Goal: Communication & Community: Answer question/provide support

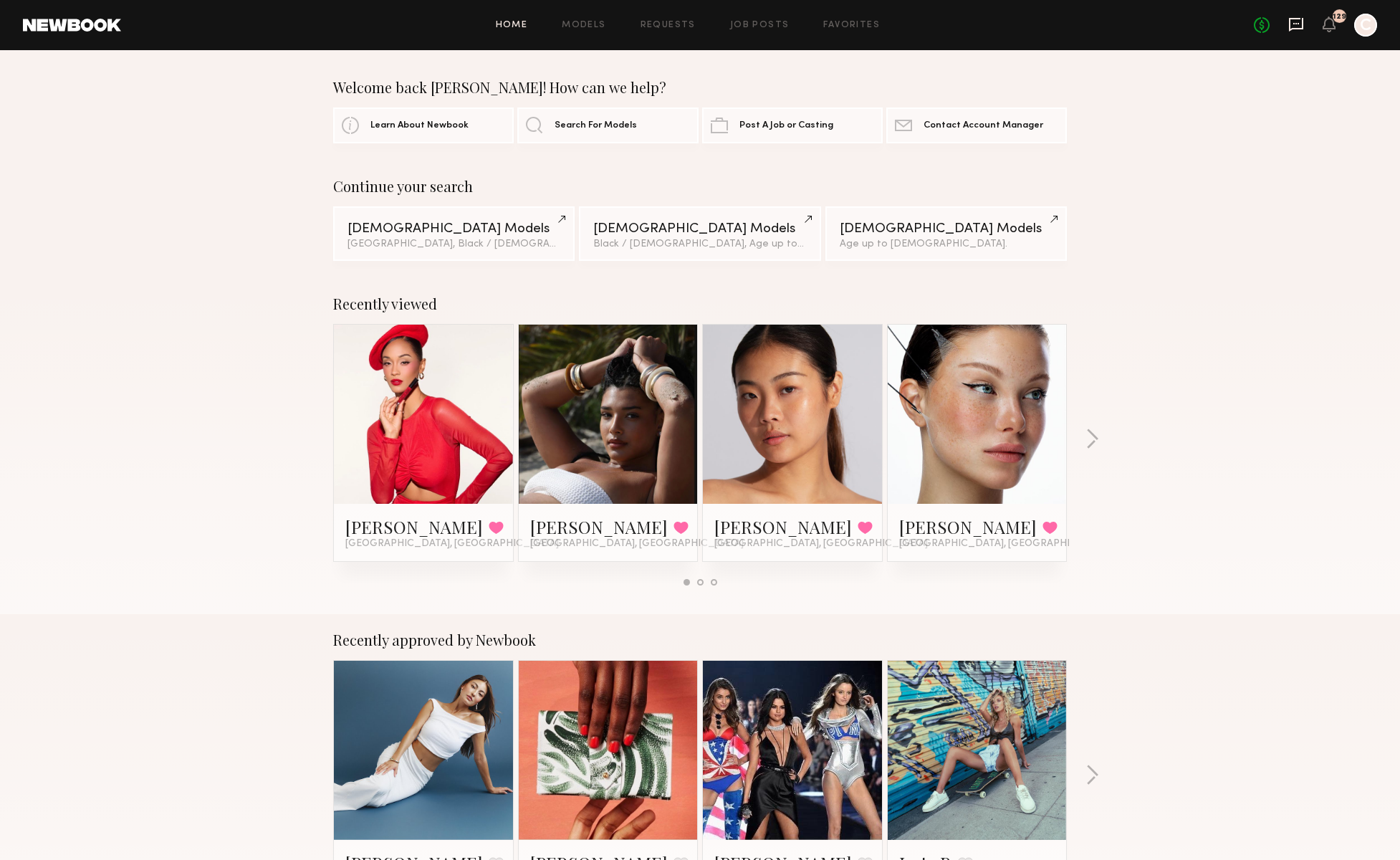
click at [1296, 25] on icon at bounding box center [1296, 24] width 16 height 16
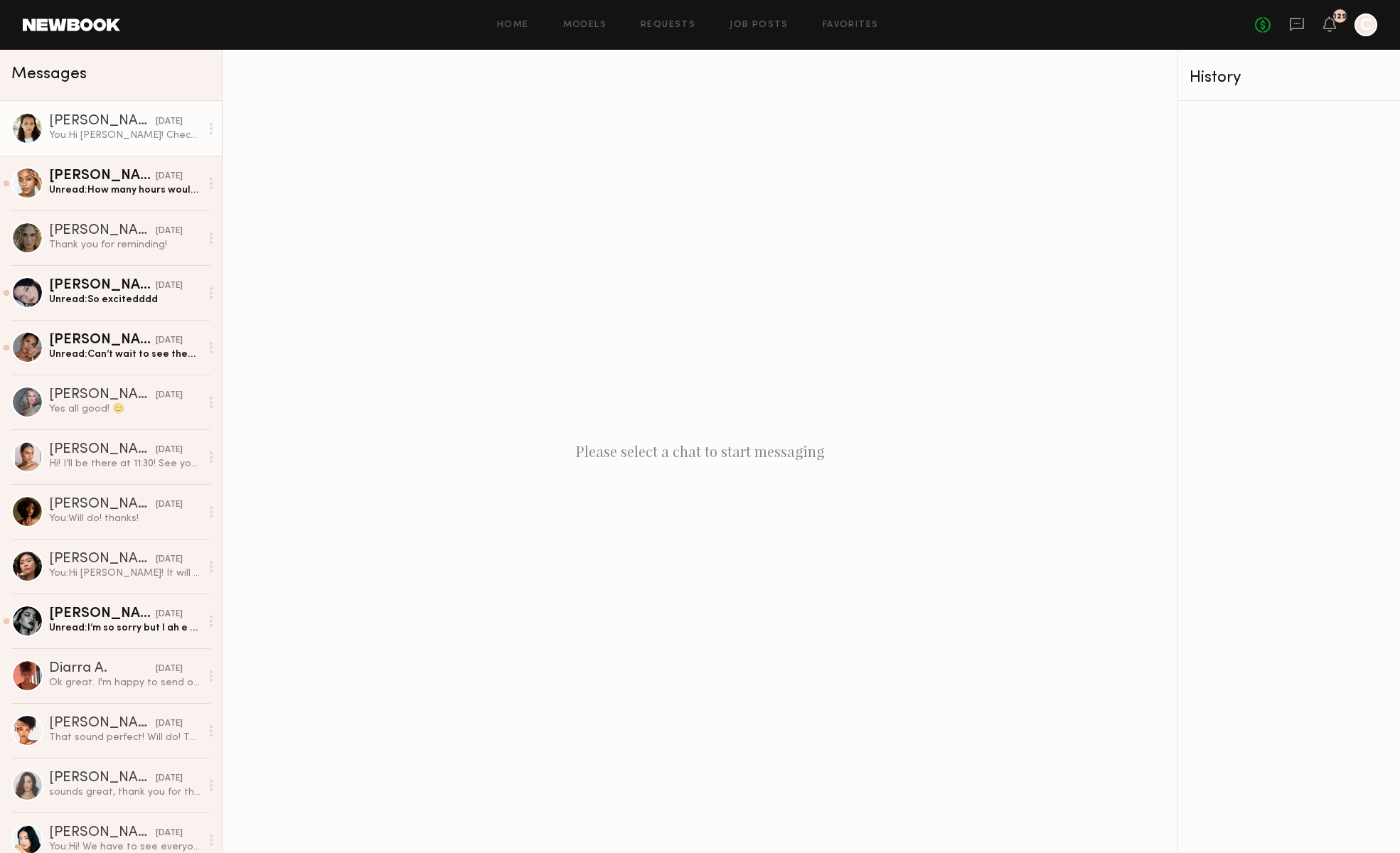
click at [85, 145] on link "[PERSON_NAME] [DATE] You: Hi [PERSON_NAME]! Checking in again in case you misse…" at bounding box center [111, 128] width 222 height 55
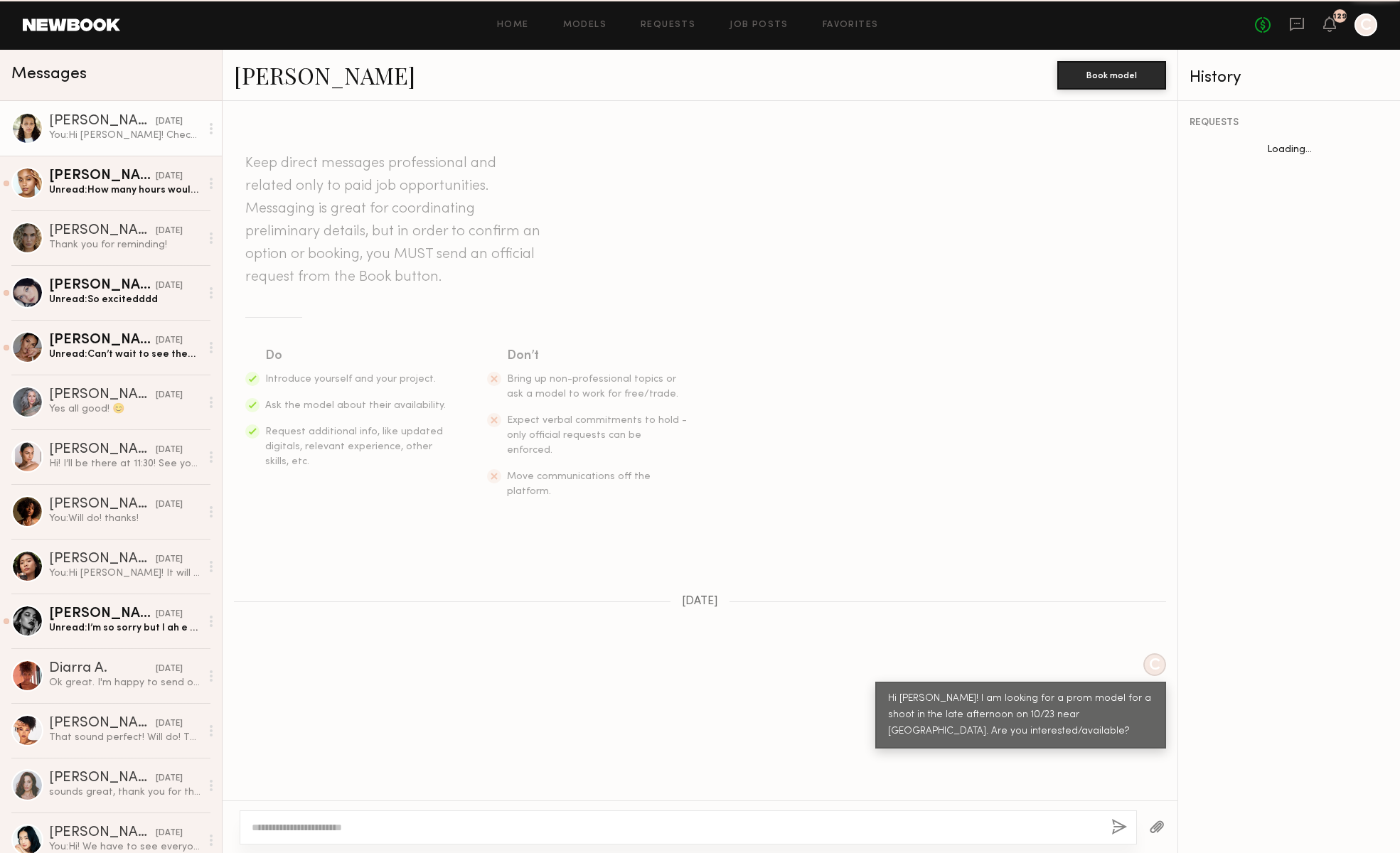
scroll to position [96, 0]
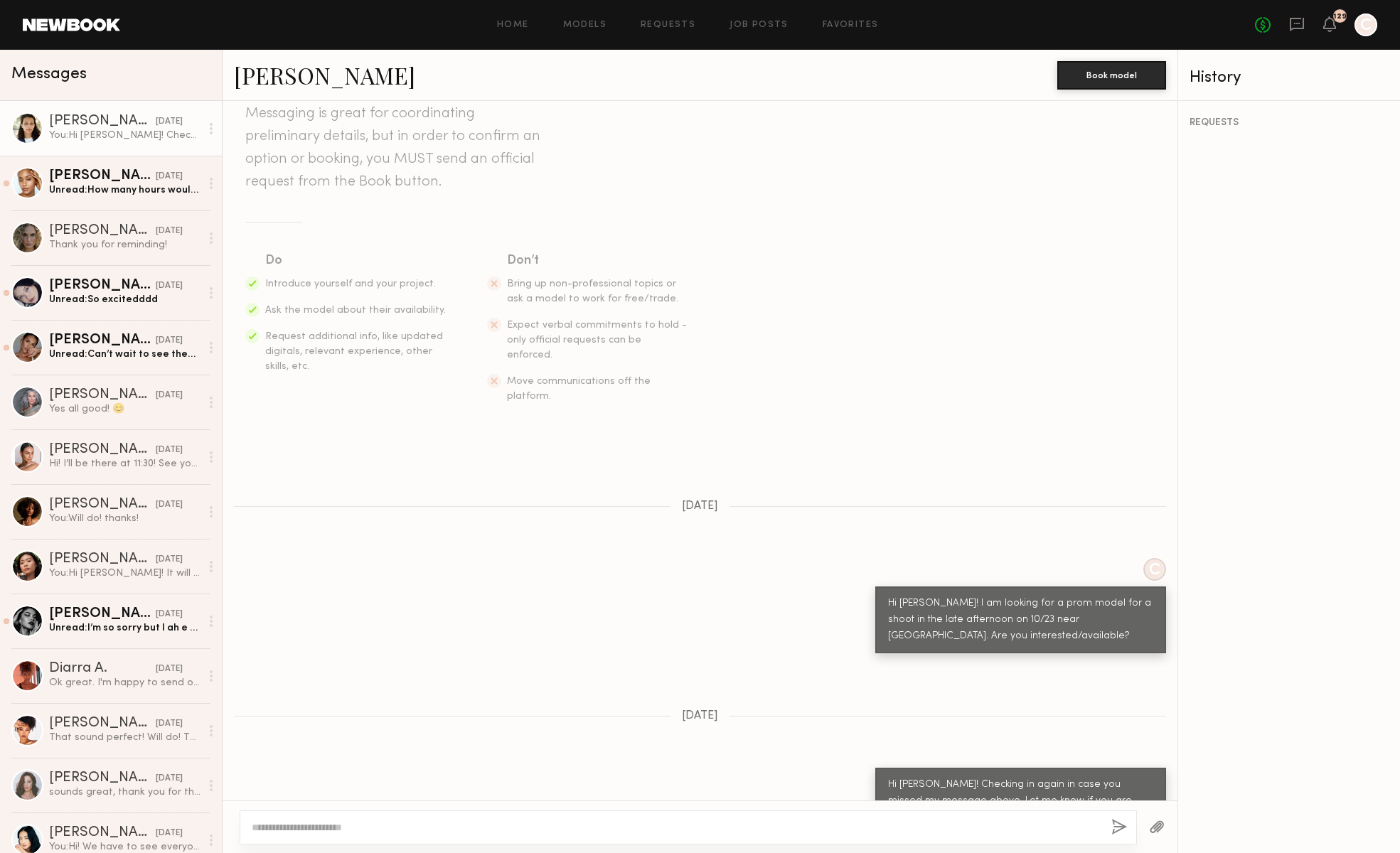
click at [74, 120] on div "[PERSON_NAME]" at bounding box center [102, 121] width 107 height 14
click at [63, 118] on div "[PERSON_NAME]" at bounding box center [102, 121] width 107 height 14
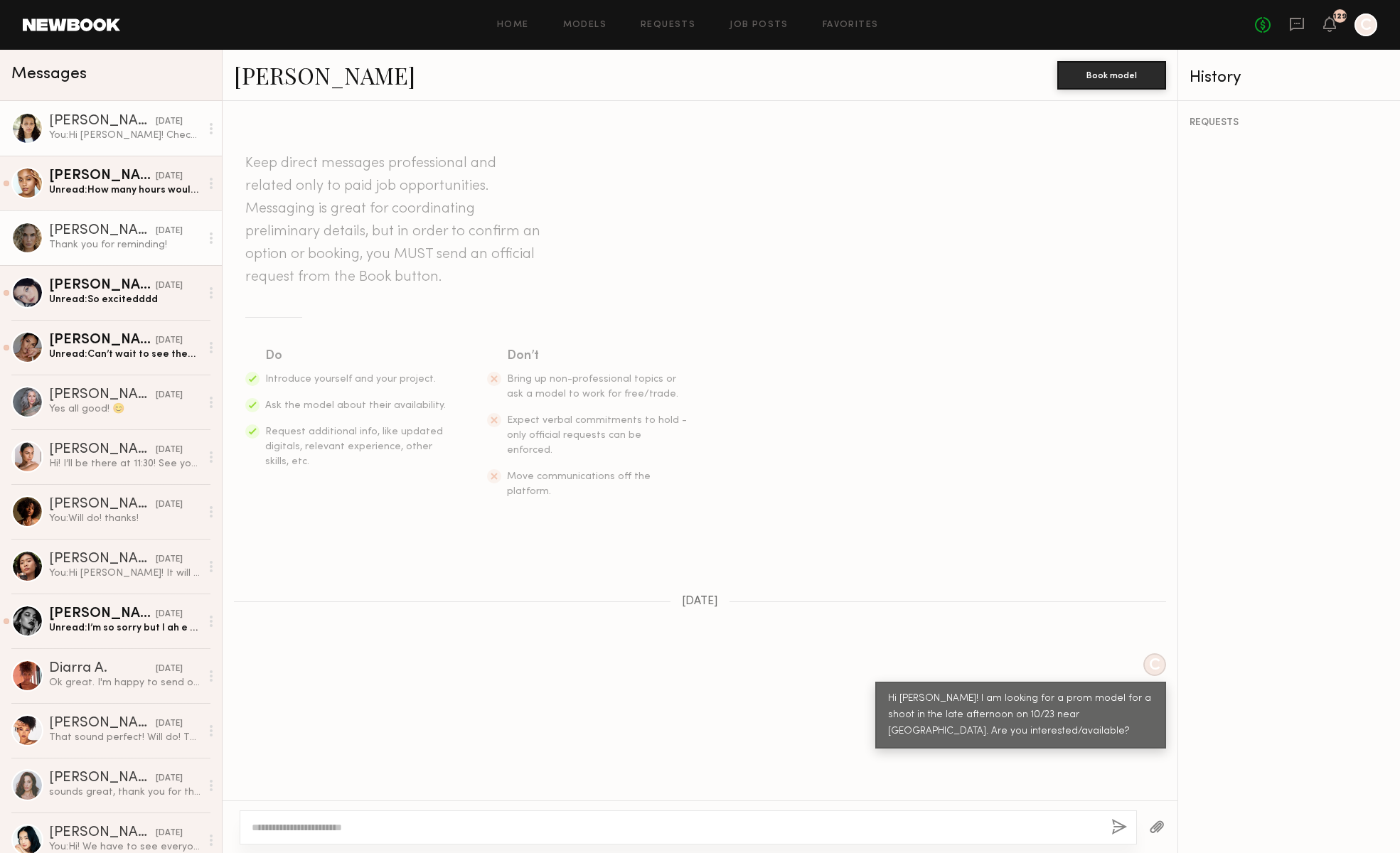
click at [79, 245] on div "Thank you for reminding!" at bounding box center [125, 245] width 151 height 13
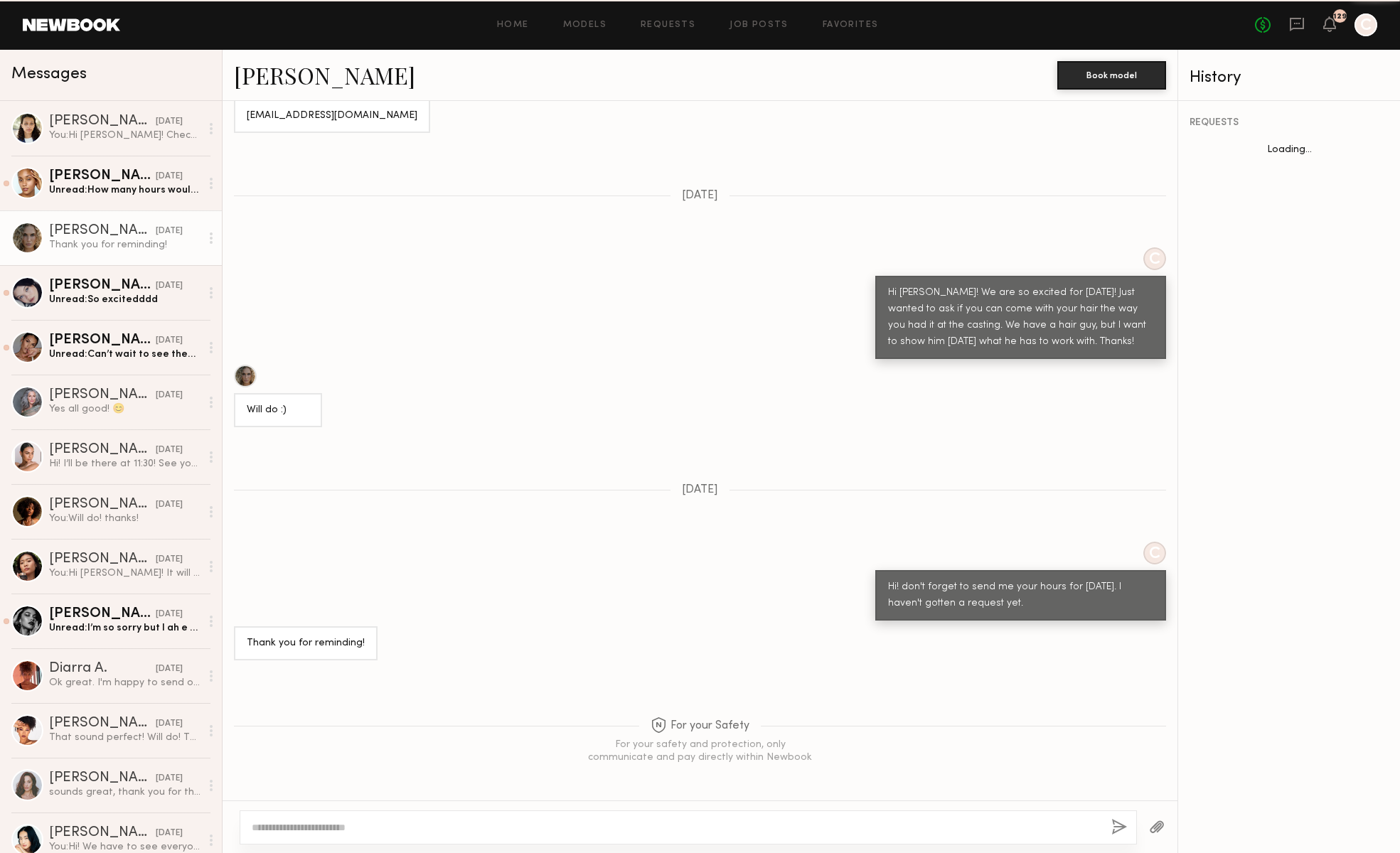
scroll to position [827, 0]
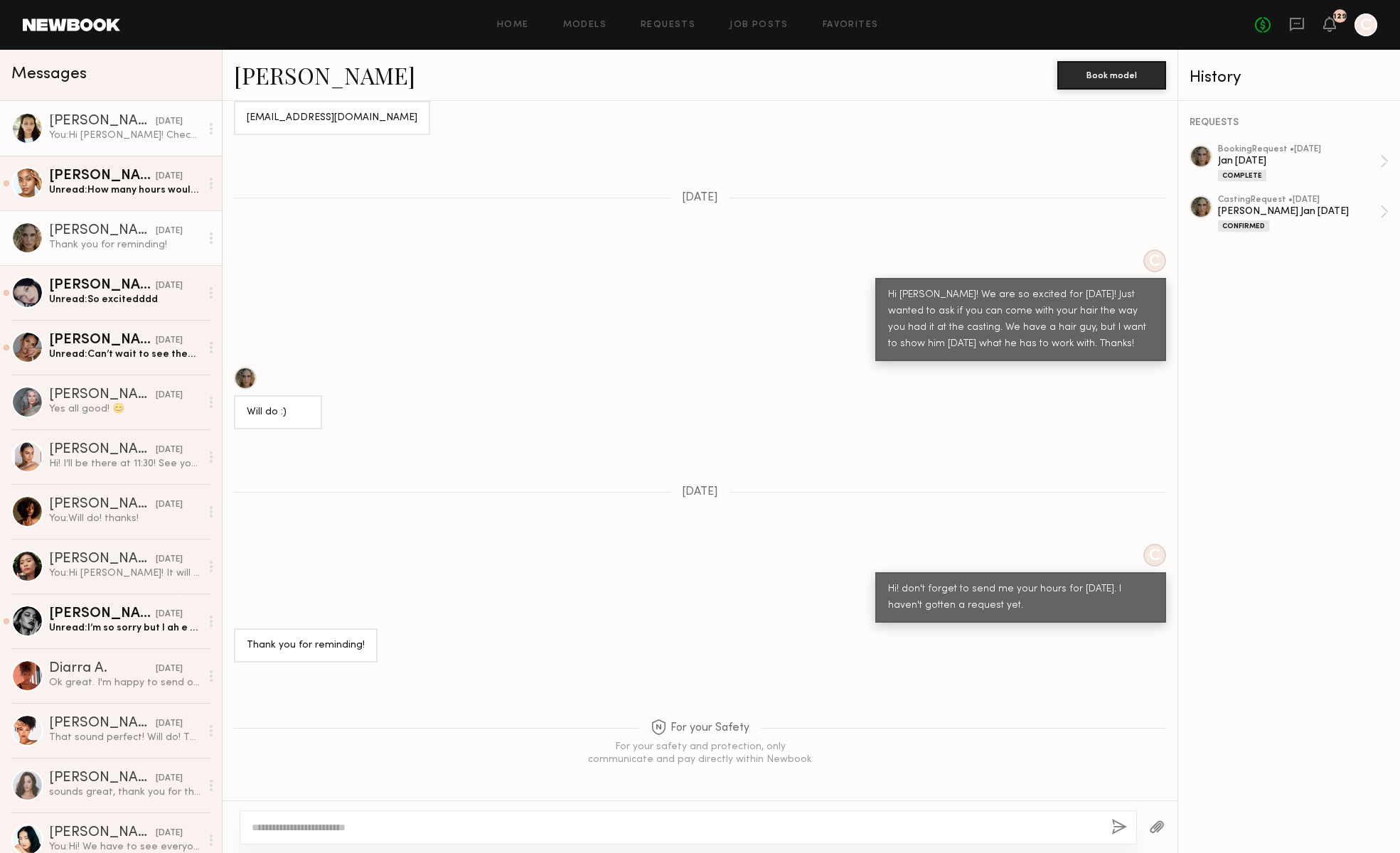
click at [85, 134] on div "You: Hi [PERSON_NAME]! Checking in again in case you missed my message above. L…" at bounding box center [125, 135] width 151 height 13
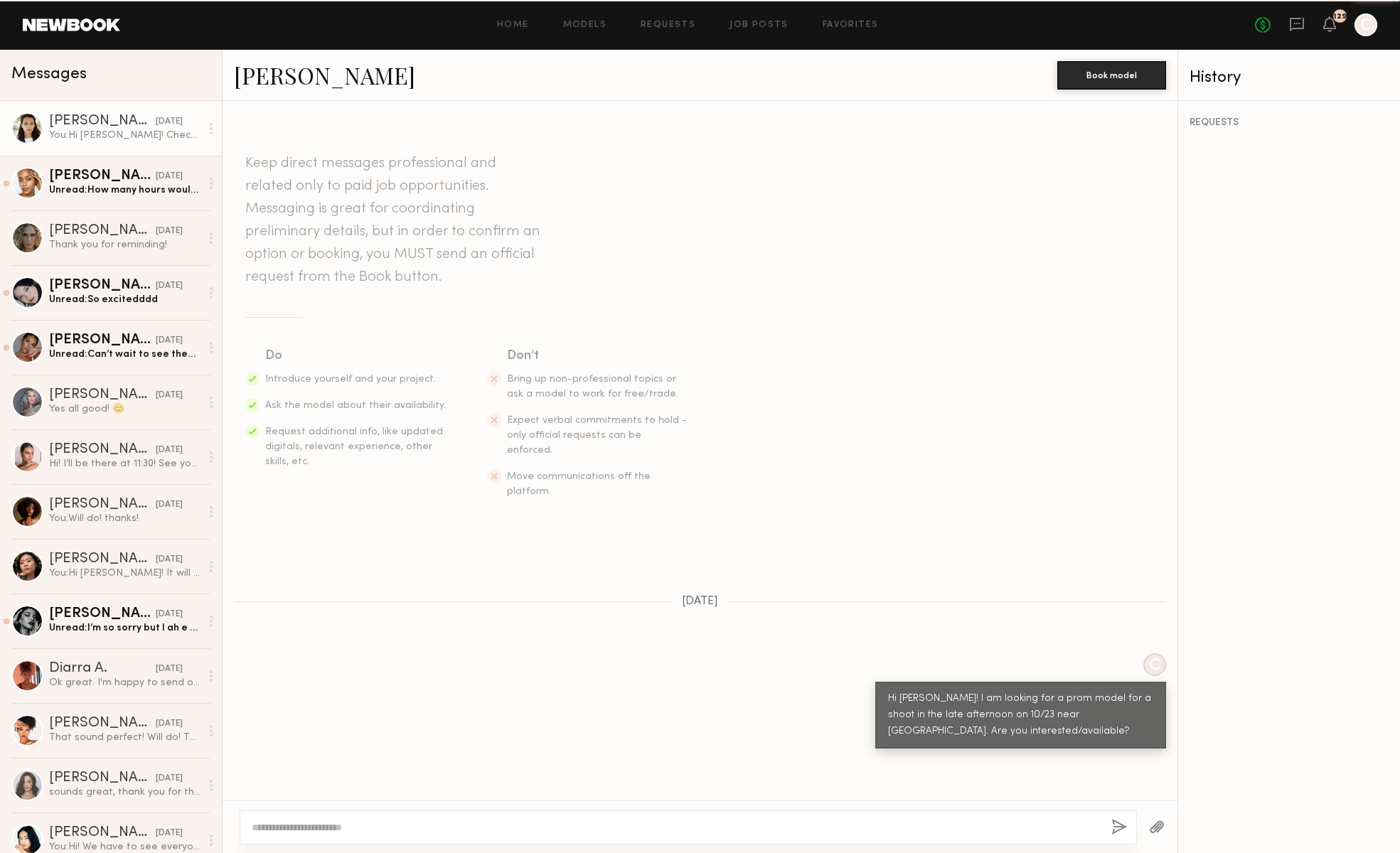
scroll to position [96, 0]
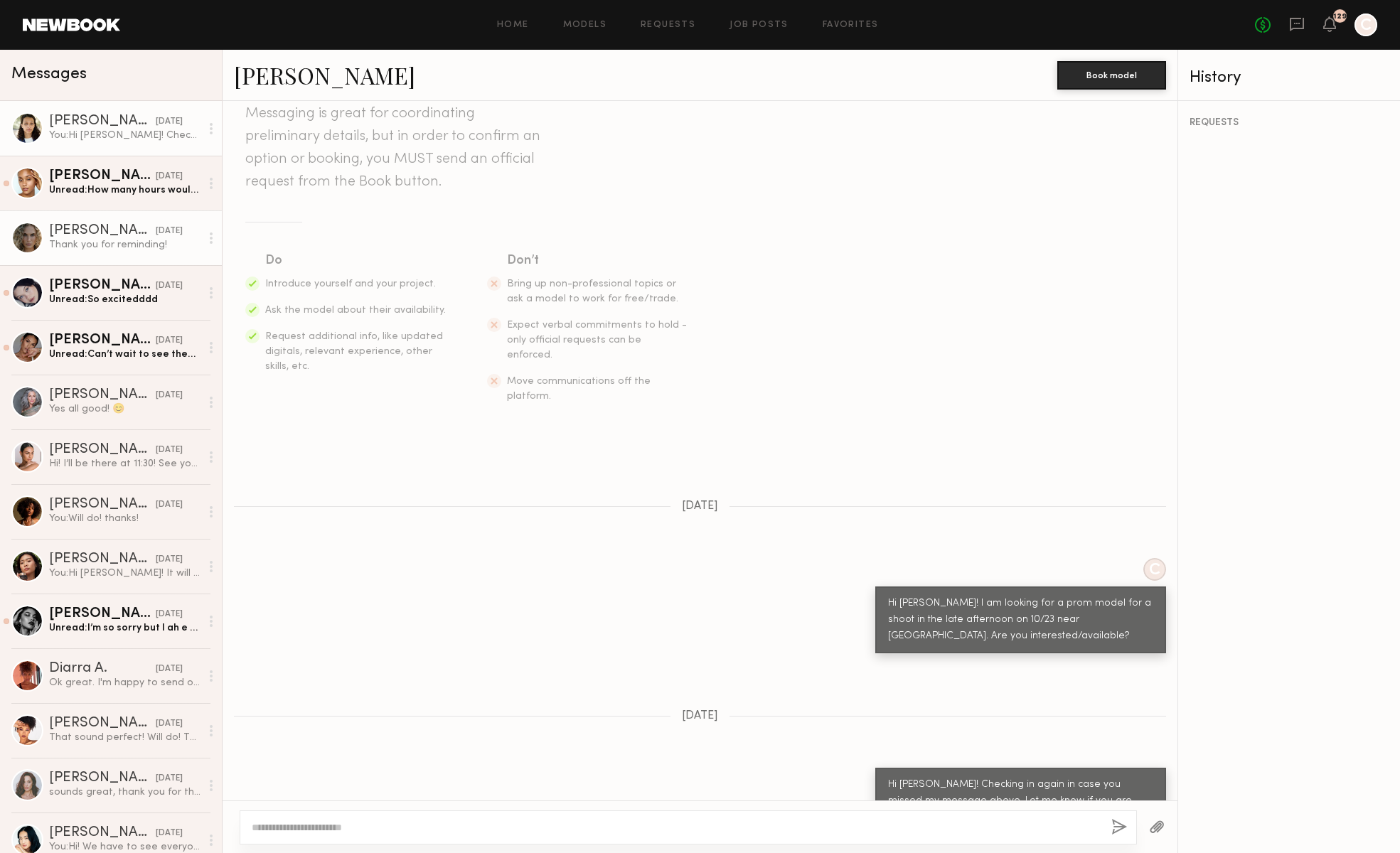
click at [129, 251] on div "Thank you for reminding!" at bounding box center [125, 245] width 151 height 13
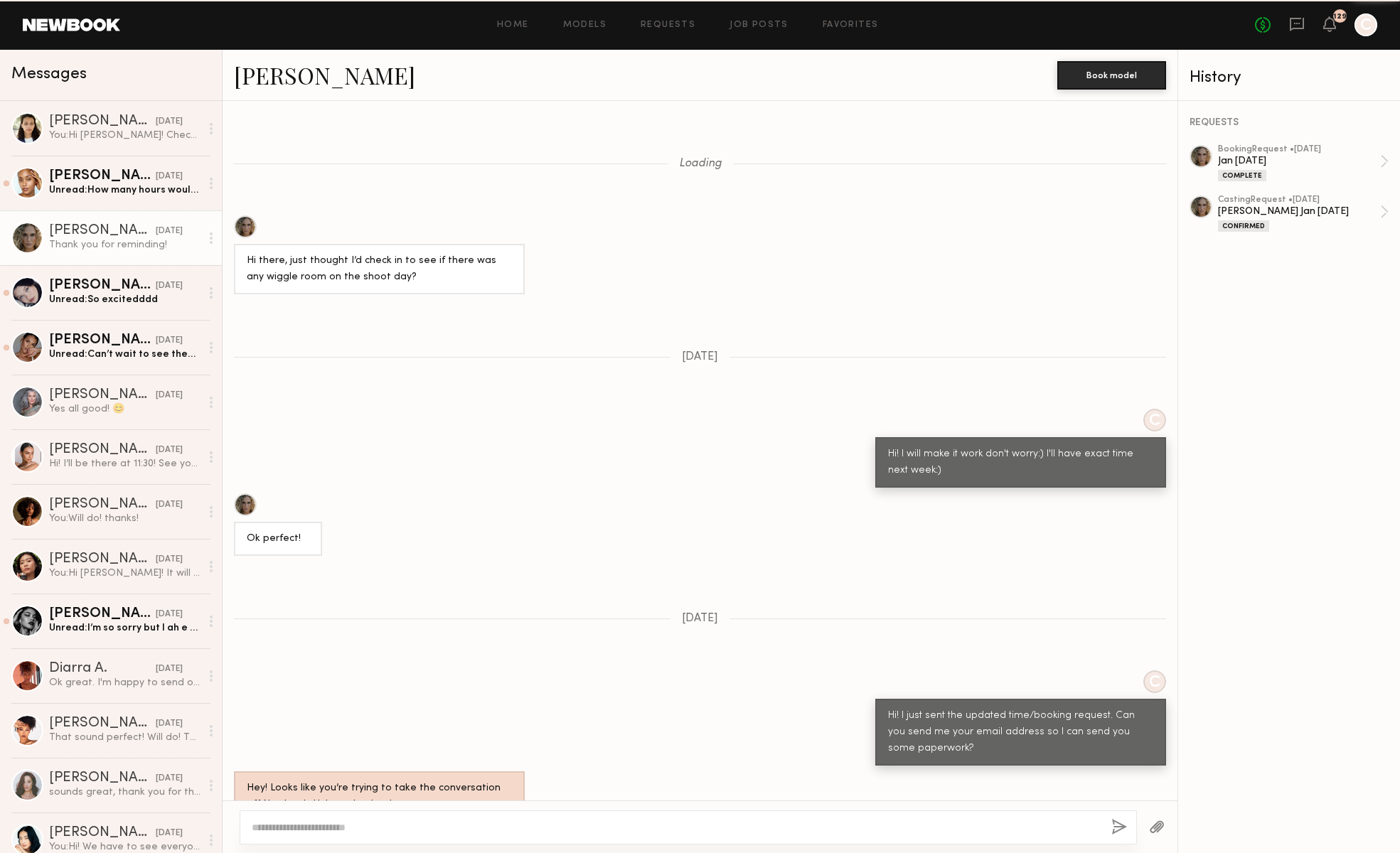
scroll to position [827, 0]
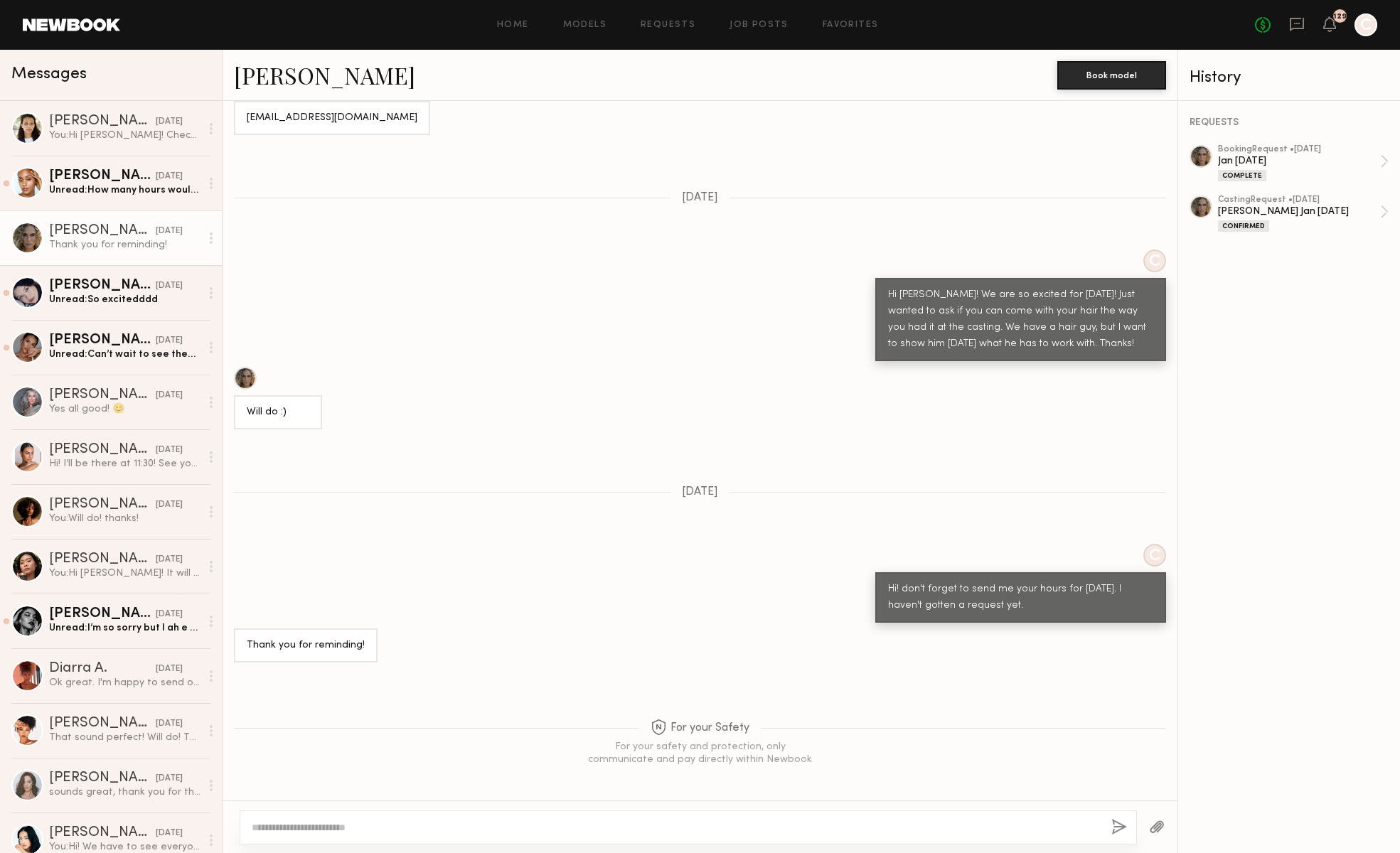
click at [96, 245] on div "Thank you for reminding!" at bounding box center [125, 245] width 151 height 13
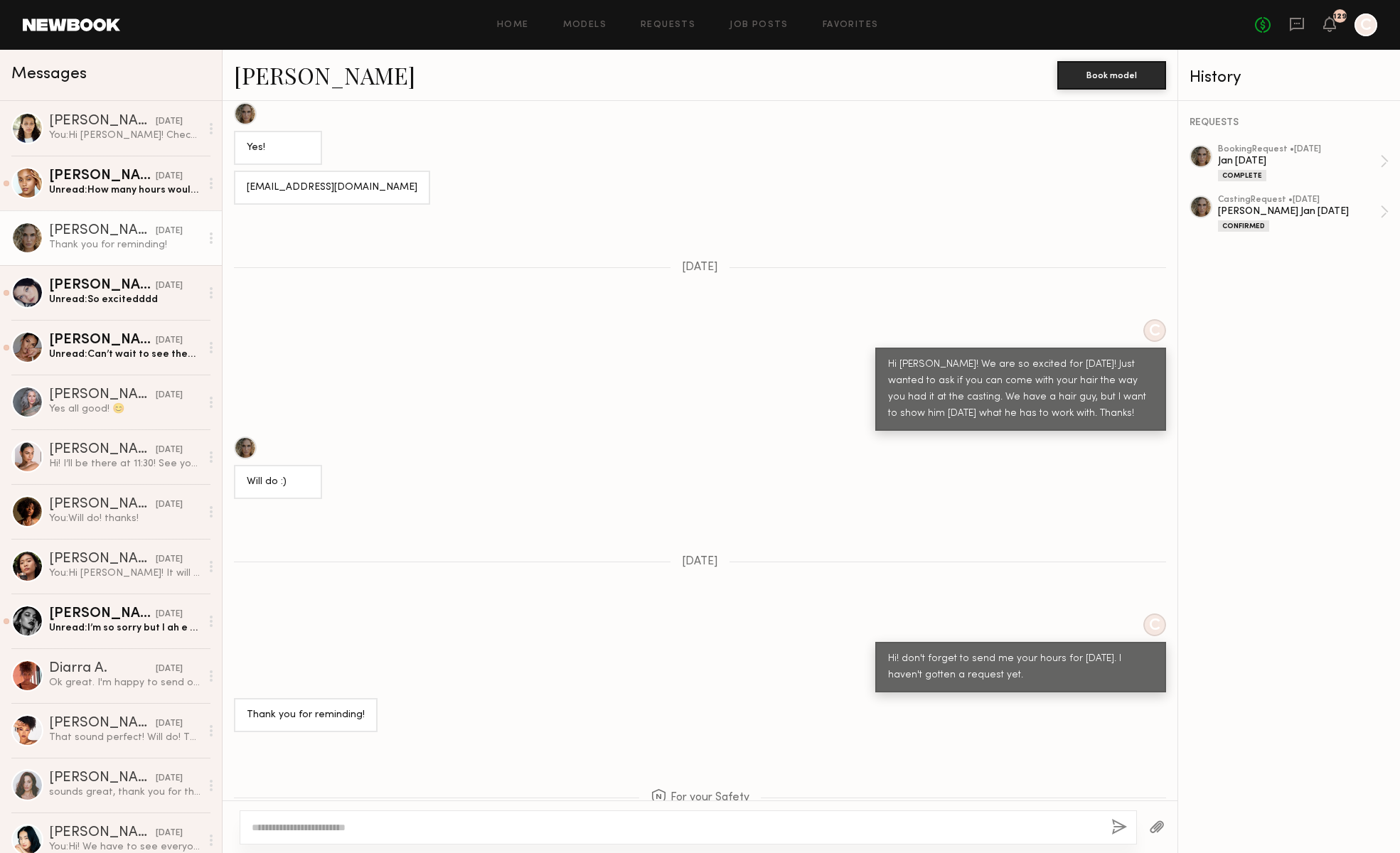
scroll to position [652, 0]
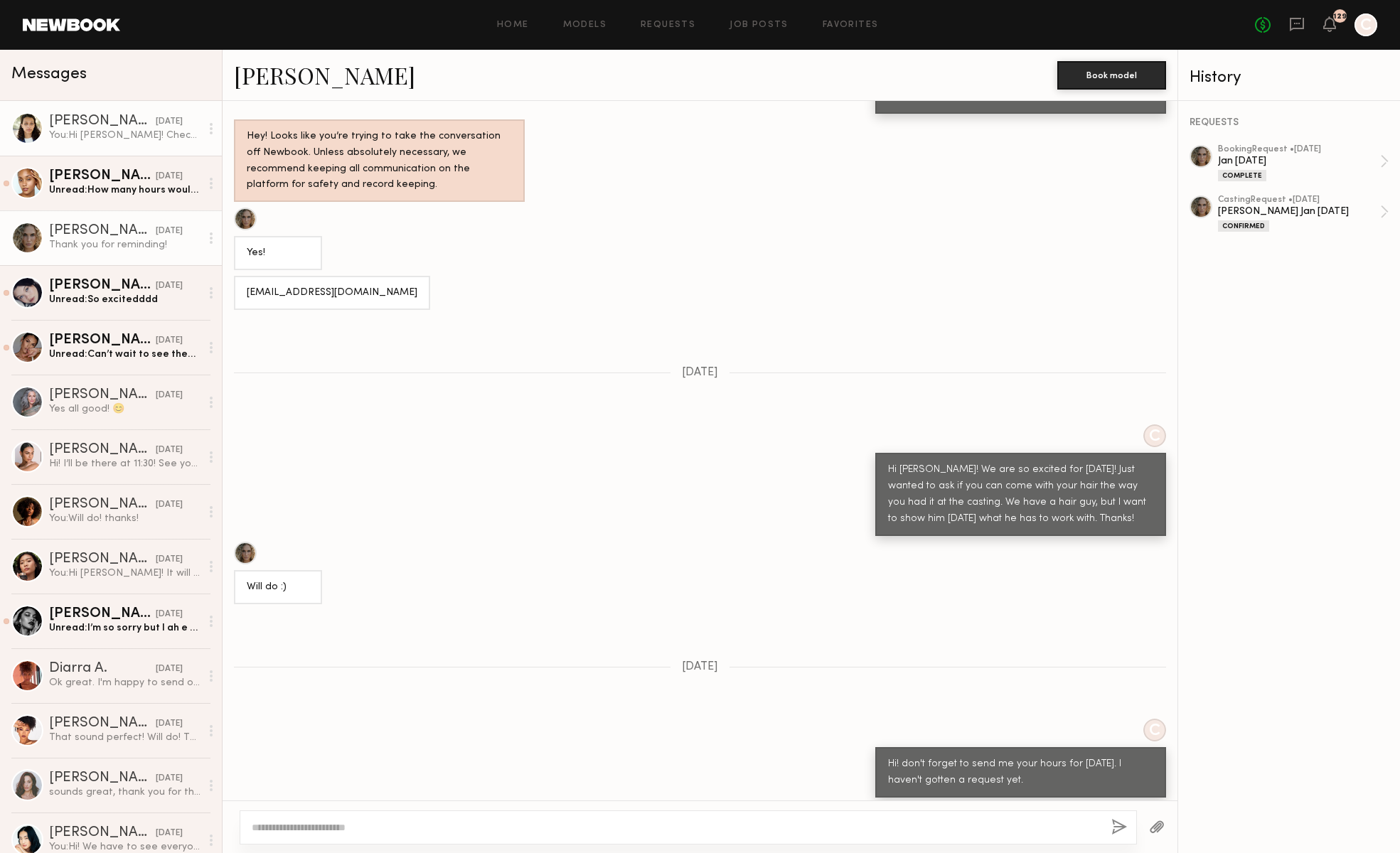
click at [156, 127] on div "[DATE]" at bounding box center [169, 122] width 27 height 13
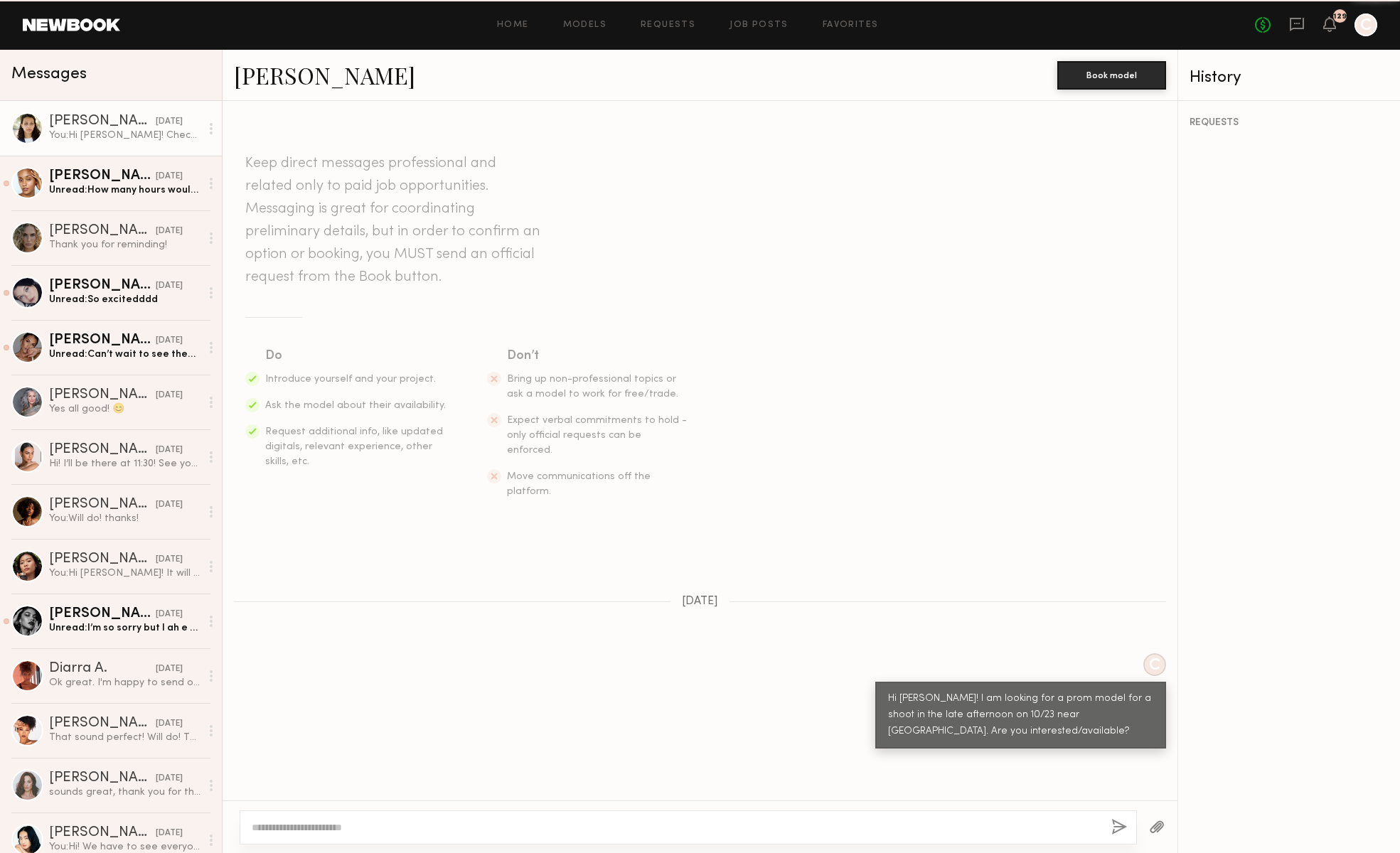
scroll to position [96, 0]
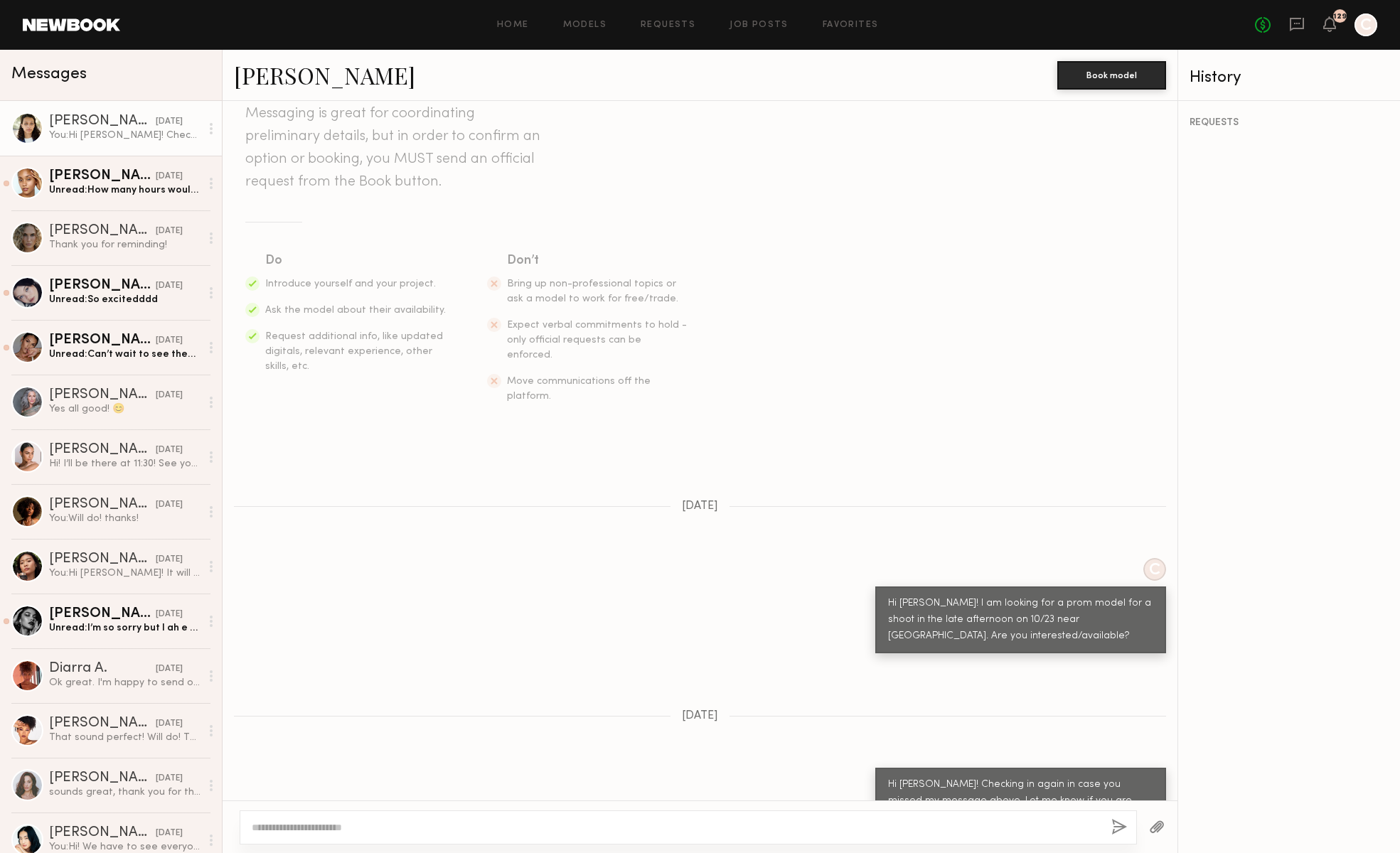
click at [28, 123] on div at bounding box center [27, 129] width 32 height 32
